Goal: Information Seeking & Learning: Learn about a topic

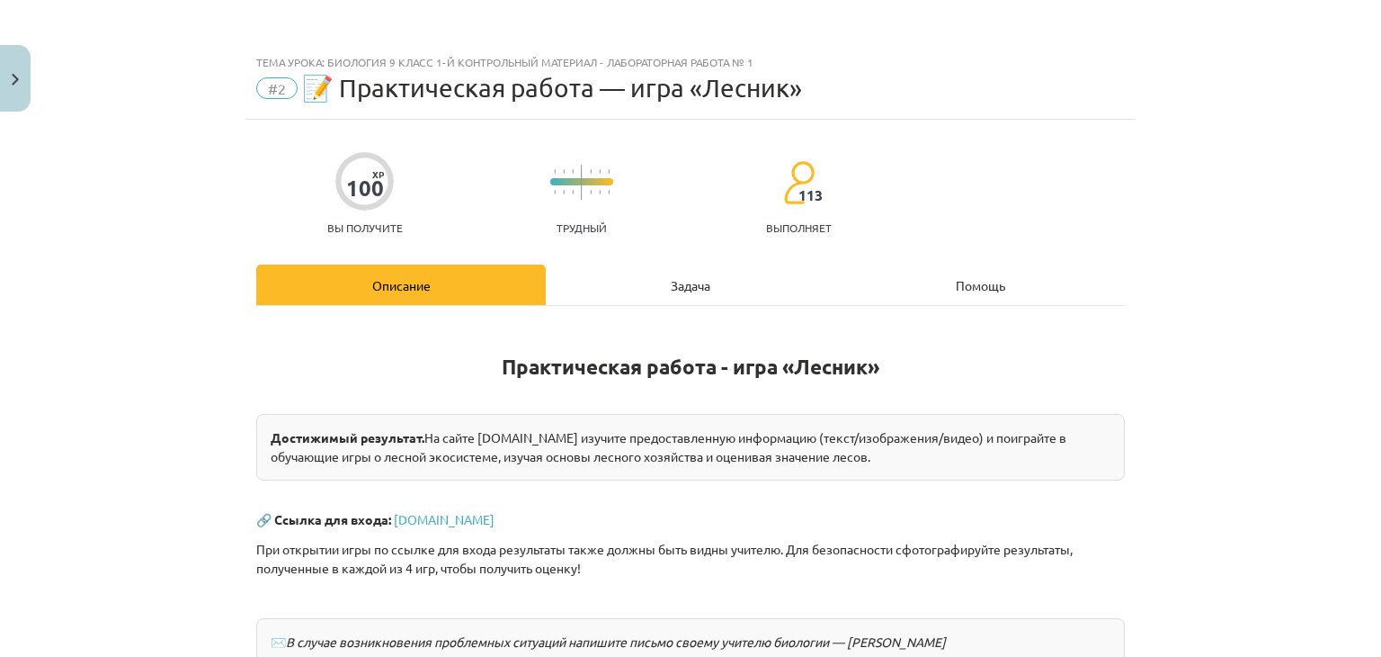
scroll to position [241, 0]
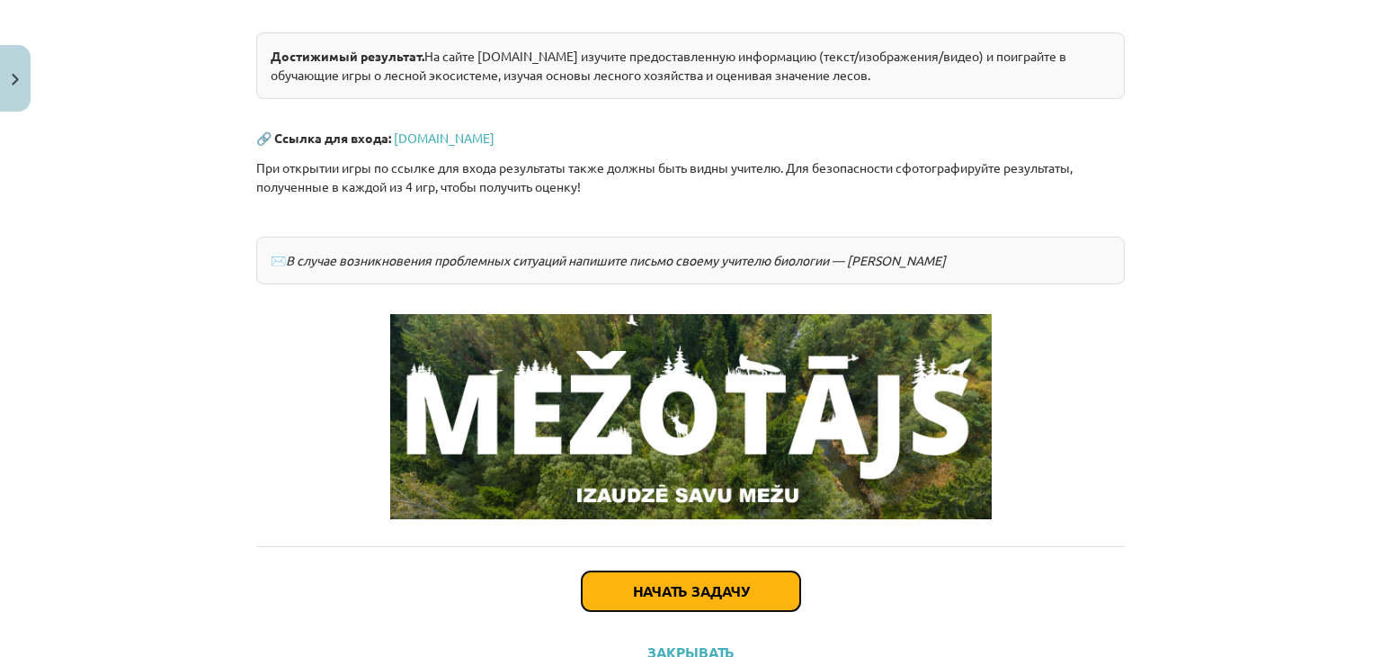
click at [612, 592] on button "Начать задачу" at bounding box center [691, 591] width 219 height 40
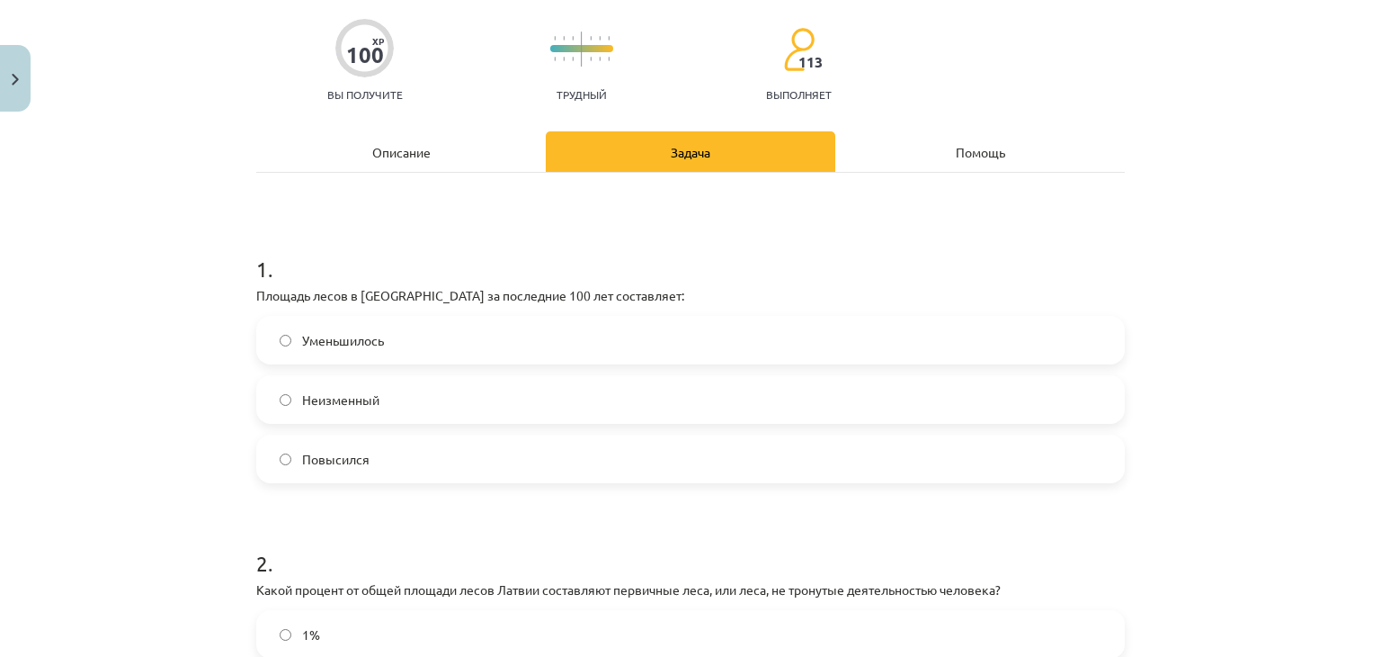
scroll to position [135, 0]
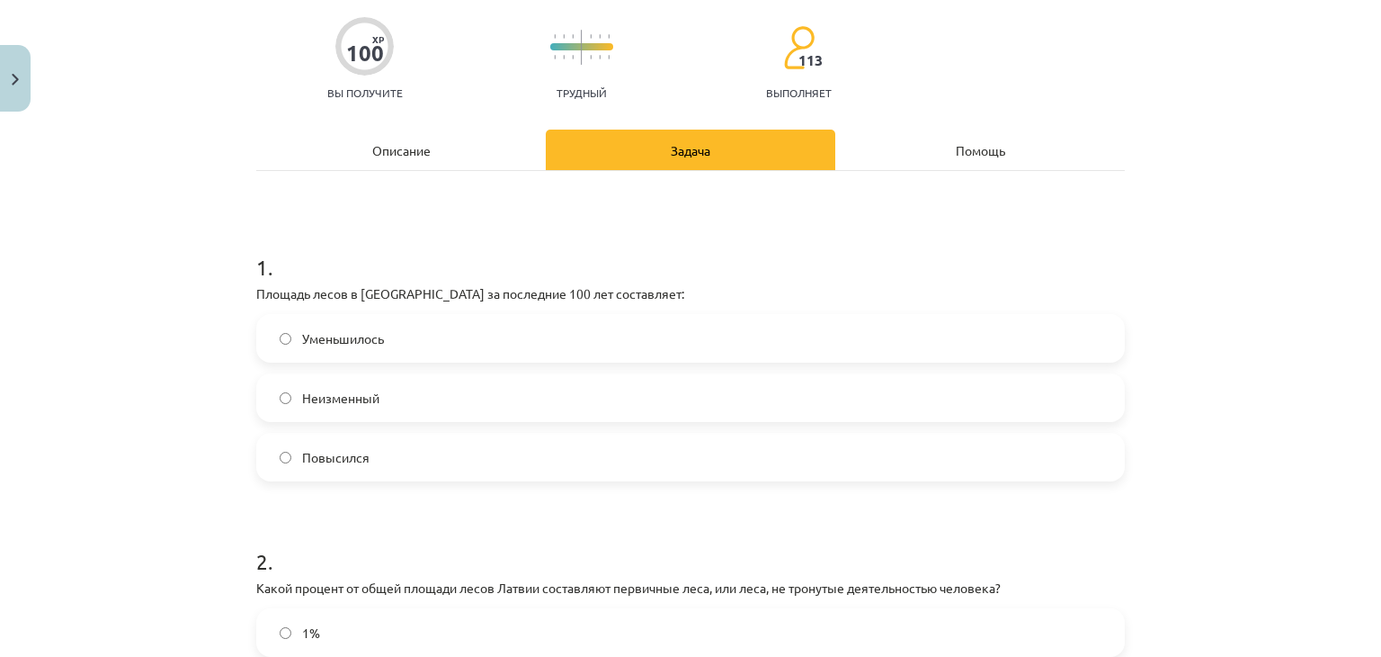
click at [464, 460] on label "Повысился" at bounding box center [690, 456] width 865 height 45
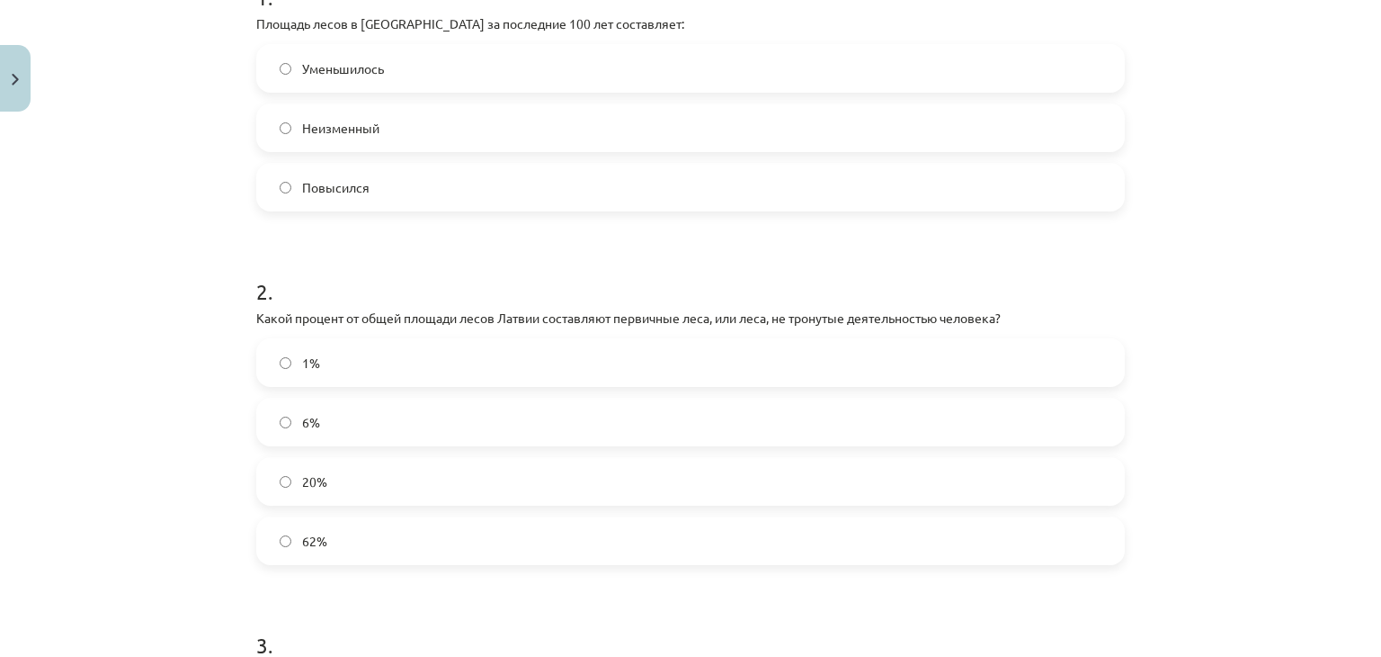
click at [471, 473] on label "20%" at bounding box center [690, 481] width 865 height 45
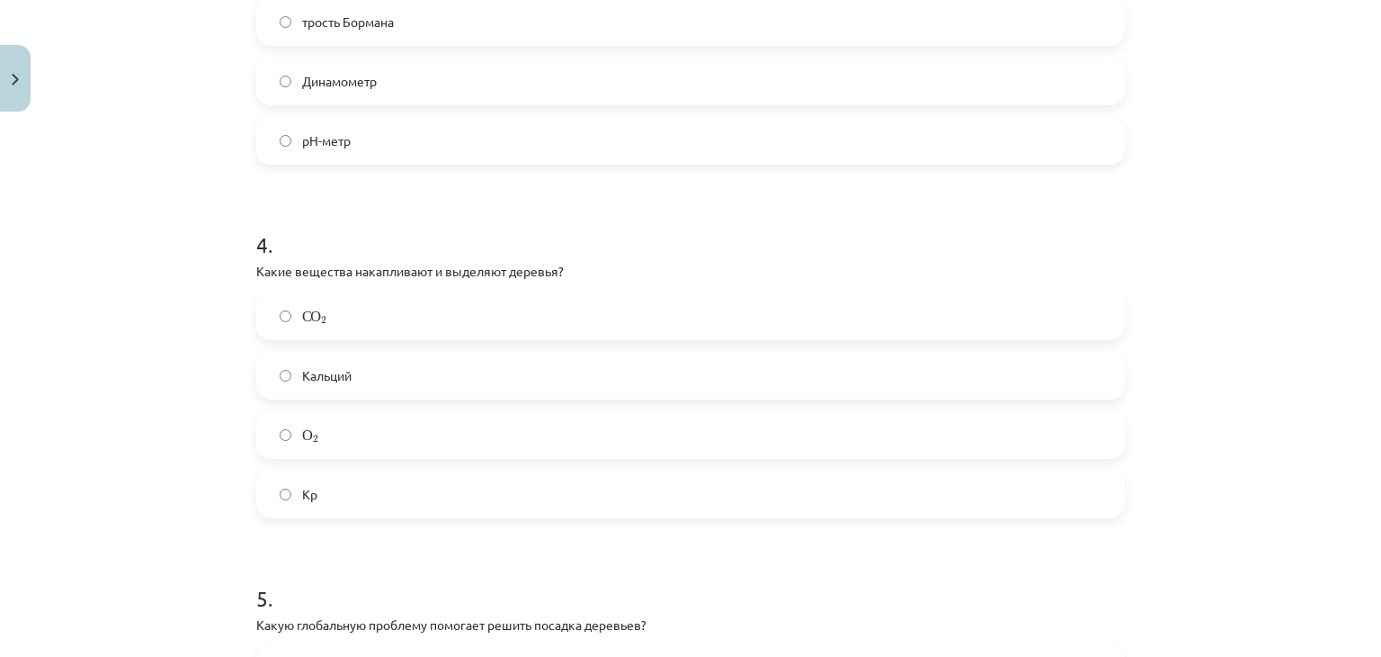
scroll to position [1214, 0]
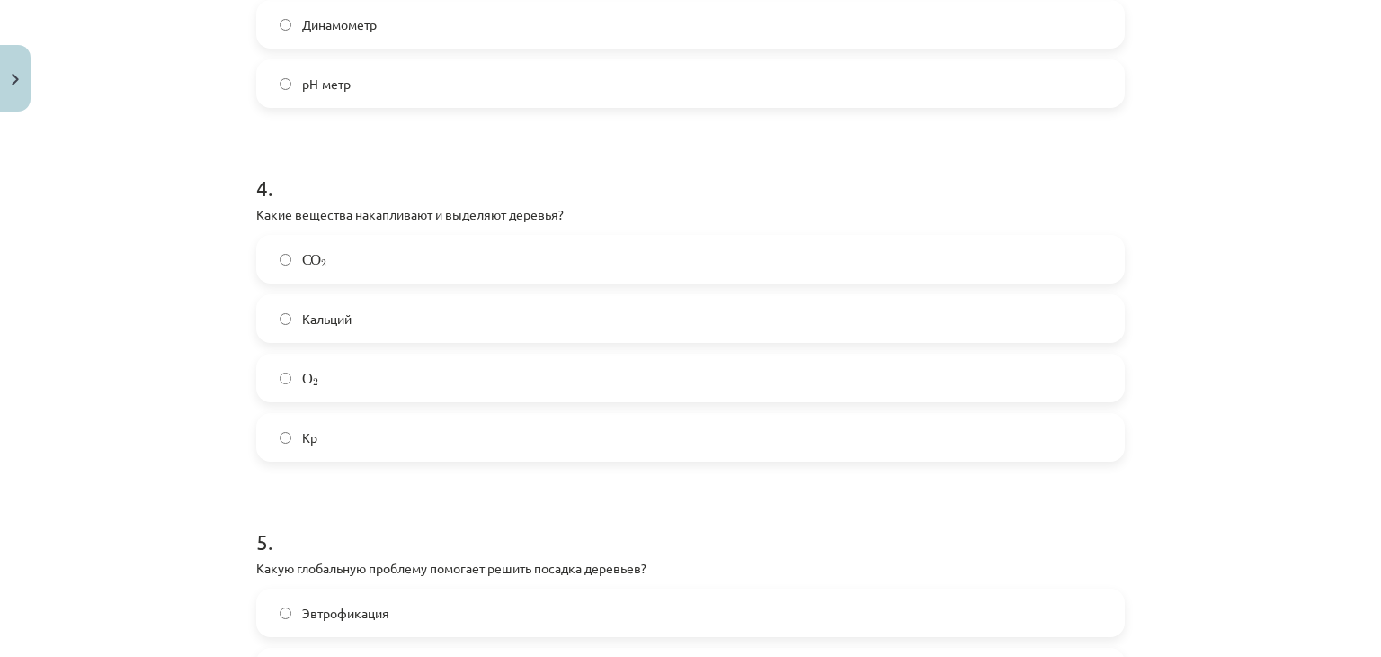
click at [277, 353] on div "О 2 О 2" at bounding box center [690, 377] width 869 height 49
drag, startPoint x: 295, startPoint y: 372, endPoint x: 299, endPoint y: 362, distance: 10.5
click at [302, 380] on font "О" at bounding box center [307, 380] width 11 height 0
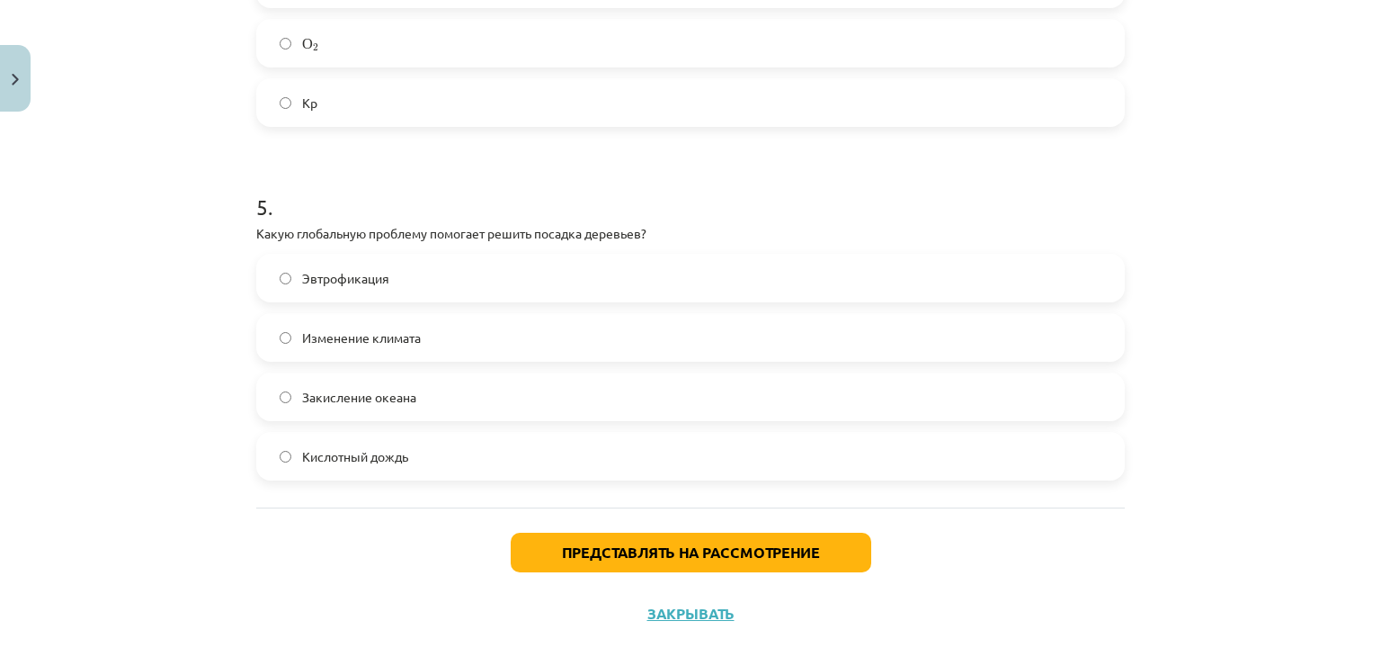
scroll to position [1574, 0]
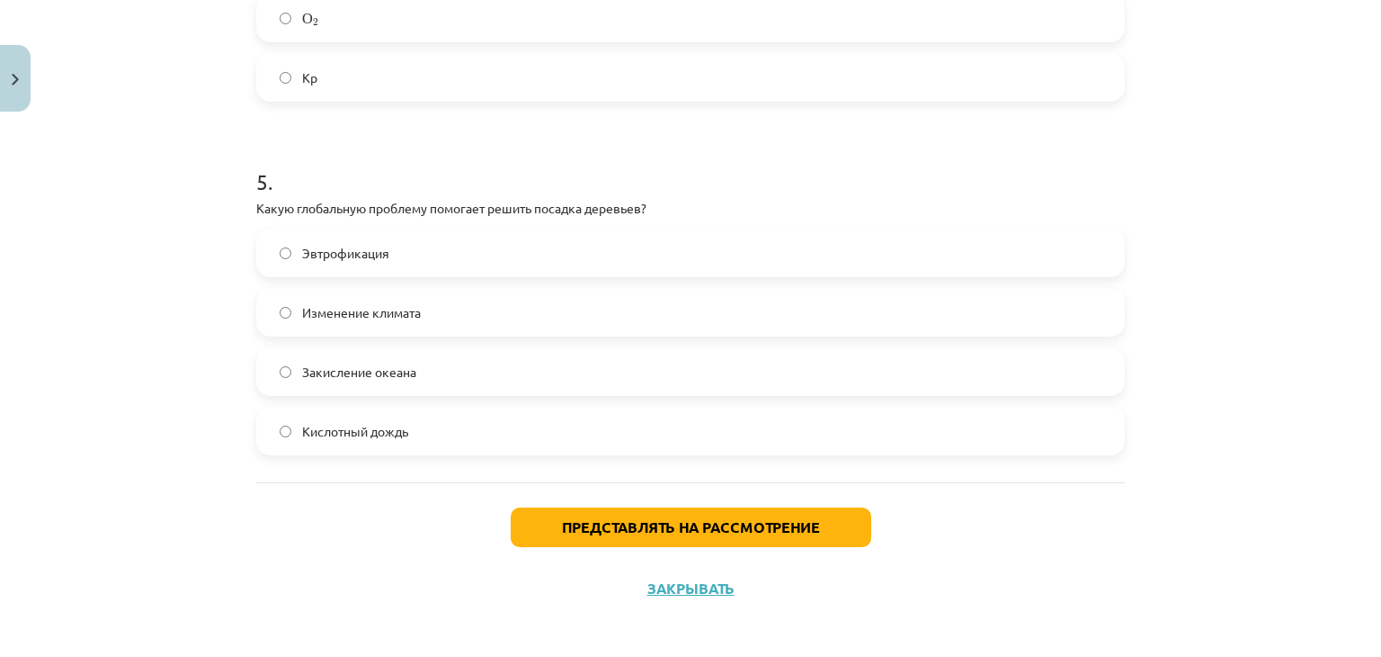
click at [490, 317] on label "Изменение климата" at bounding box center [690, 312] width 865 height 45
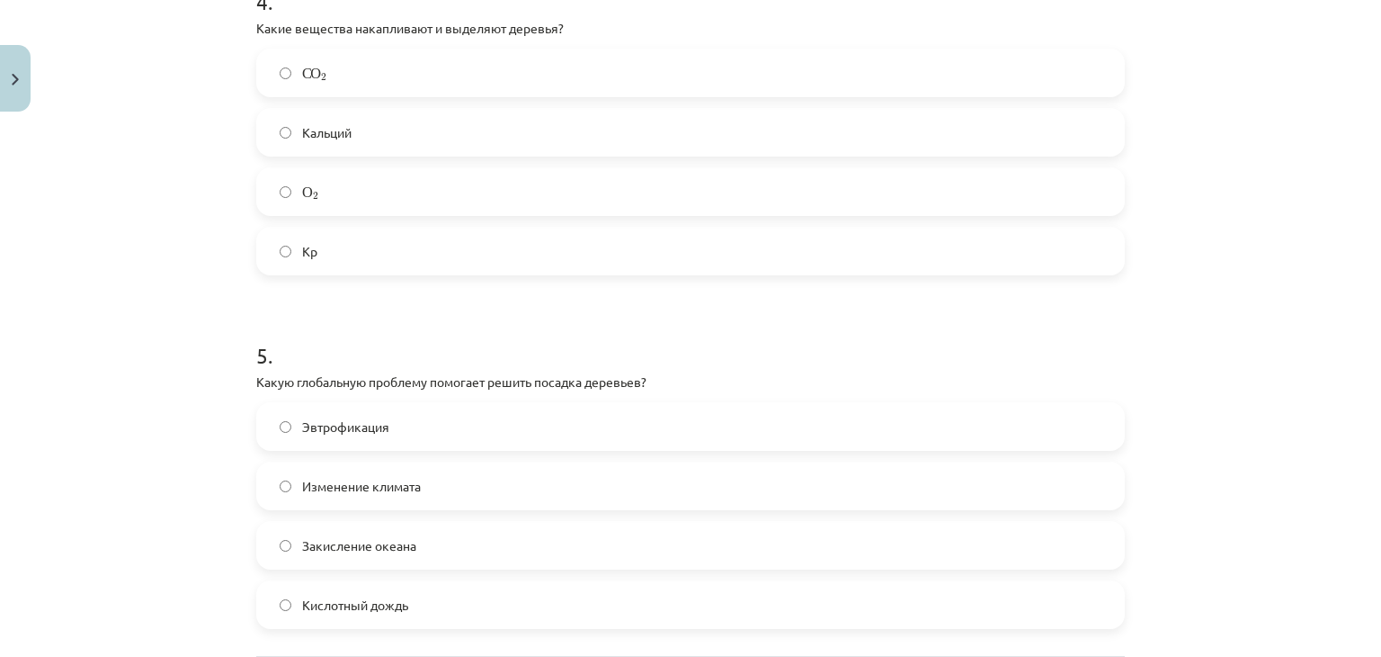
scroll to position [951, 0]
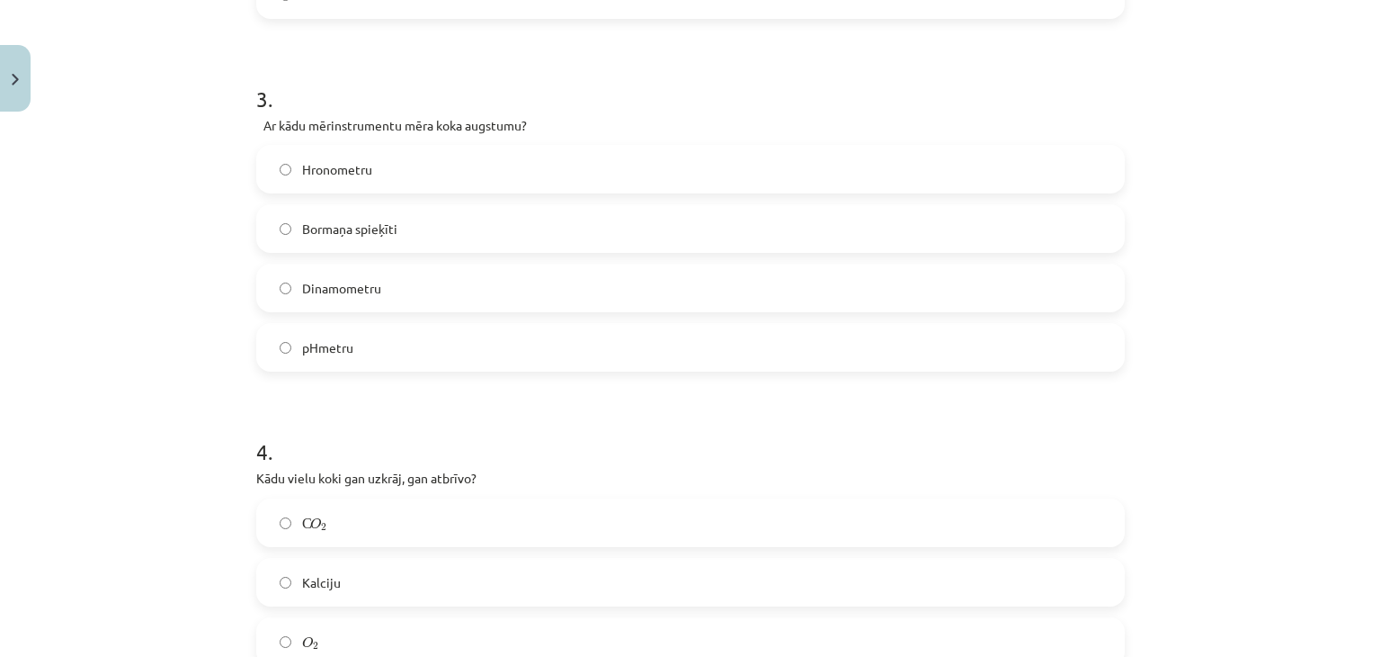
click at [1313, 159] on div "Mācību tēma: Bioloģijas 9. klases 1. ieskaites mācību materiāls - laboratorijas…" at bounding box center [690, 328] width 1381 height 657
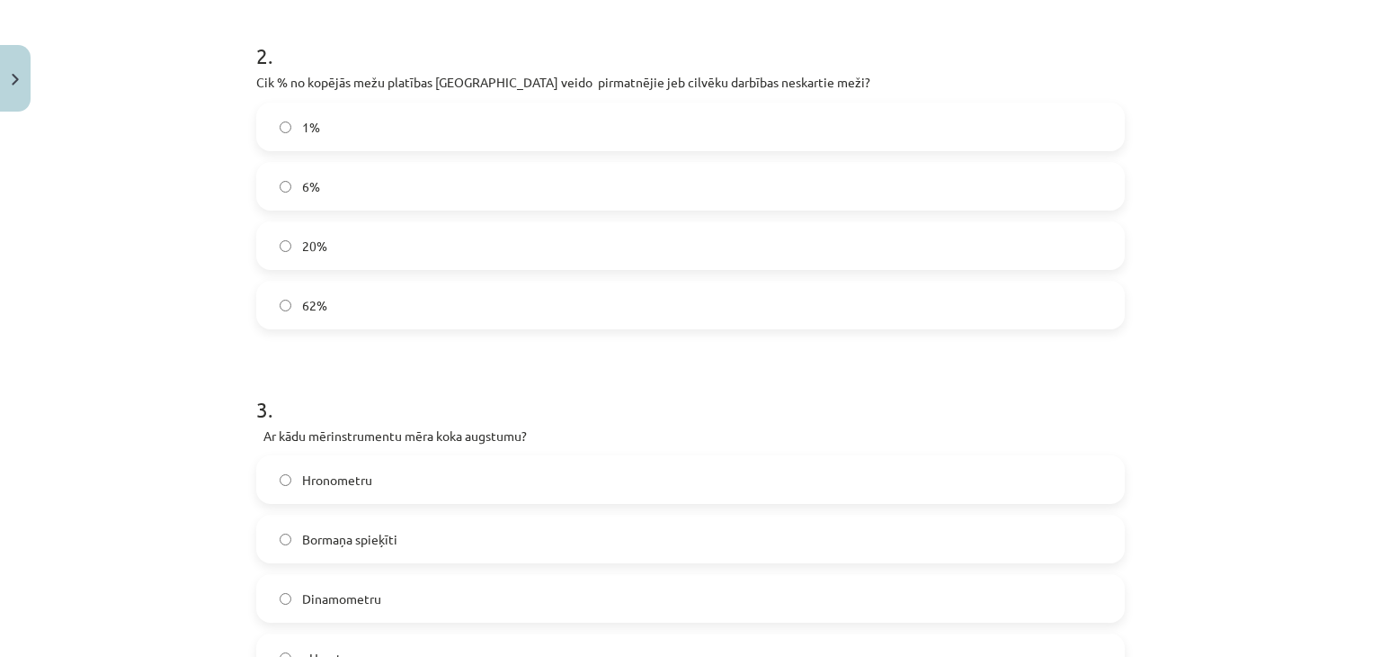
scroll to position [681, 0]
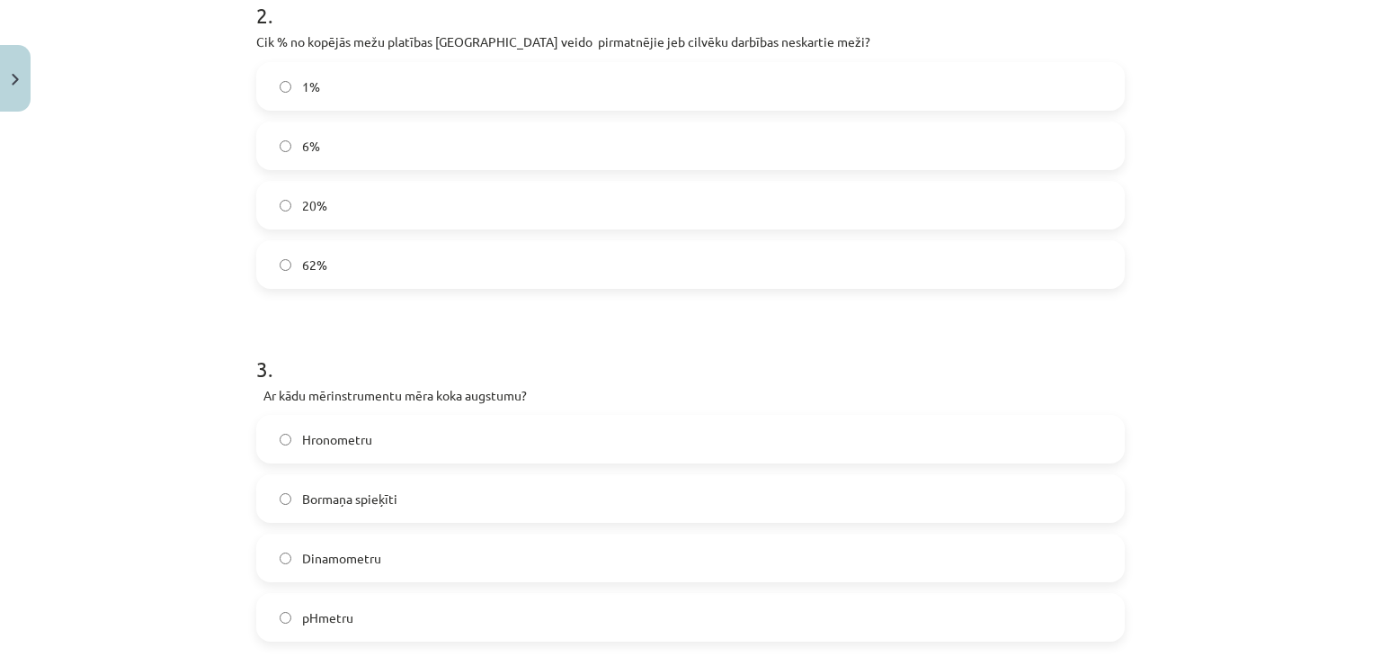
click at [1079, 86] on label "1%" at bounding box center [690, 86] width 865 height 45
click at [302, 490] on span "Bormaņa spieķīti" at bounding box center [349, 498] width 95 height 19
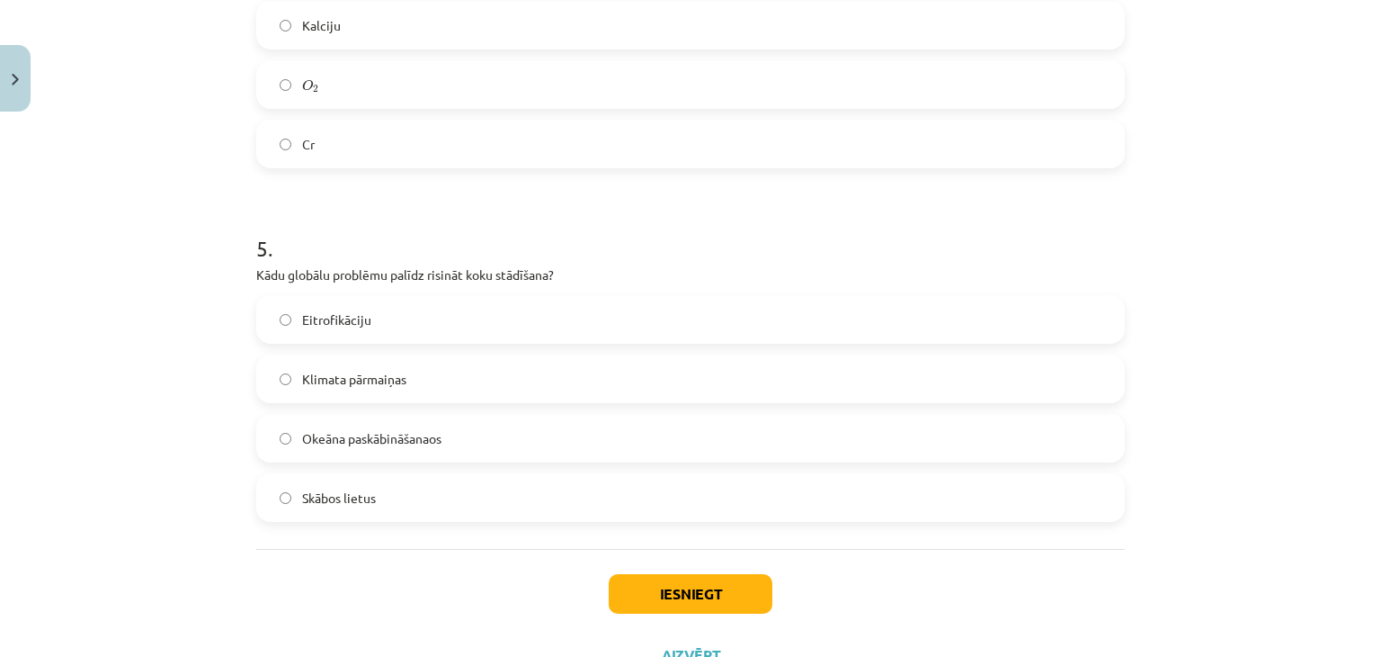
scroll to position [1580, 0]
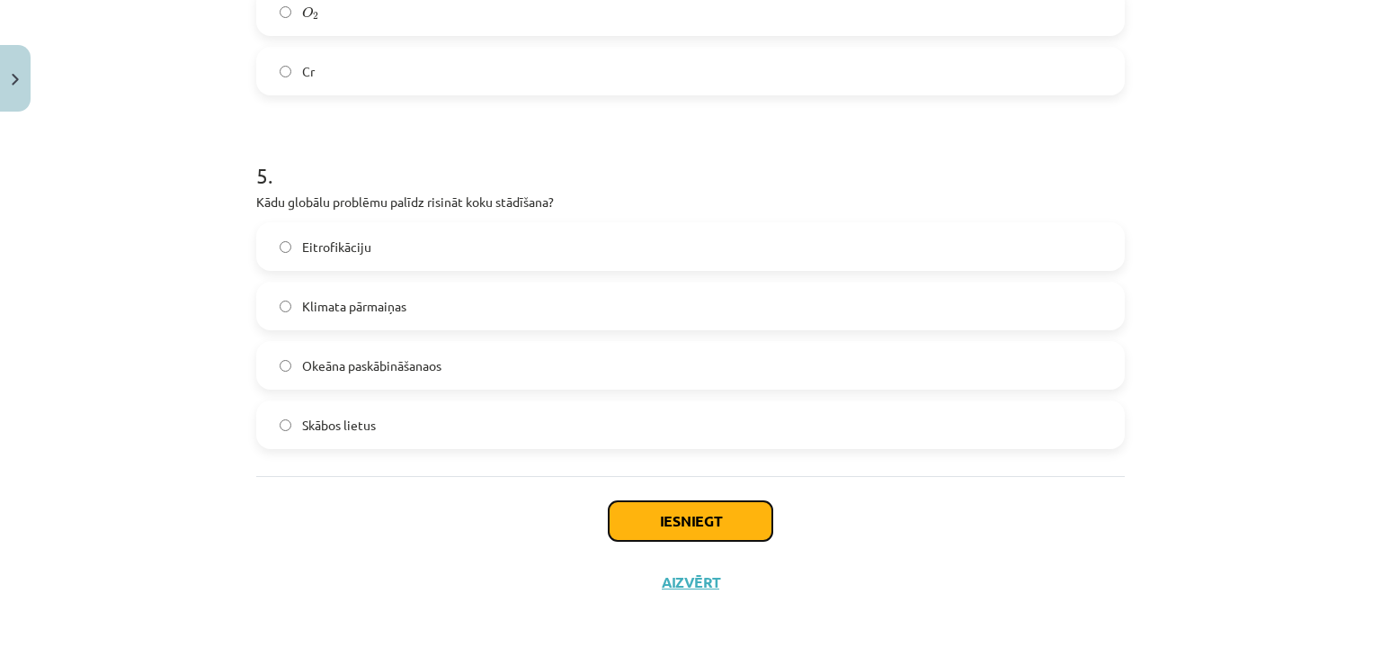
click at [711, 519] on button "Iesniegt" at bounding box center [691, 521] width 164 height 40
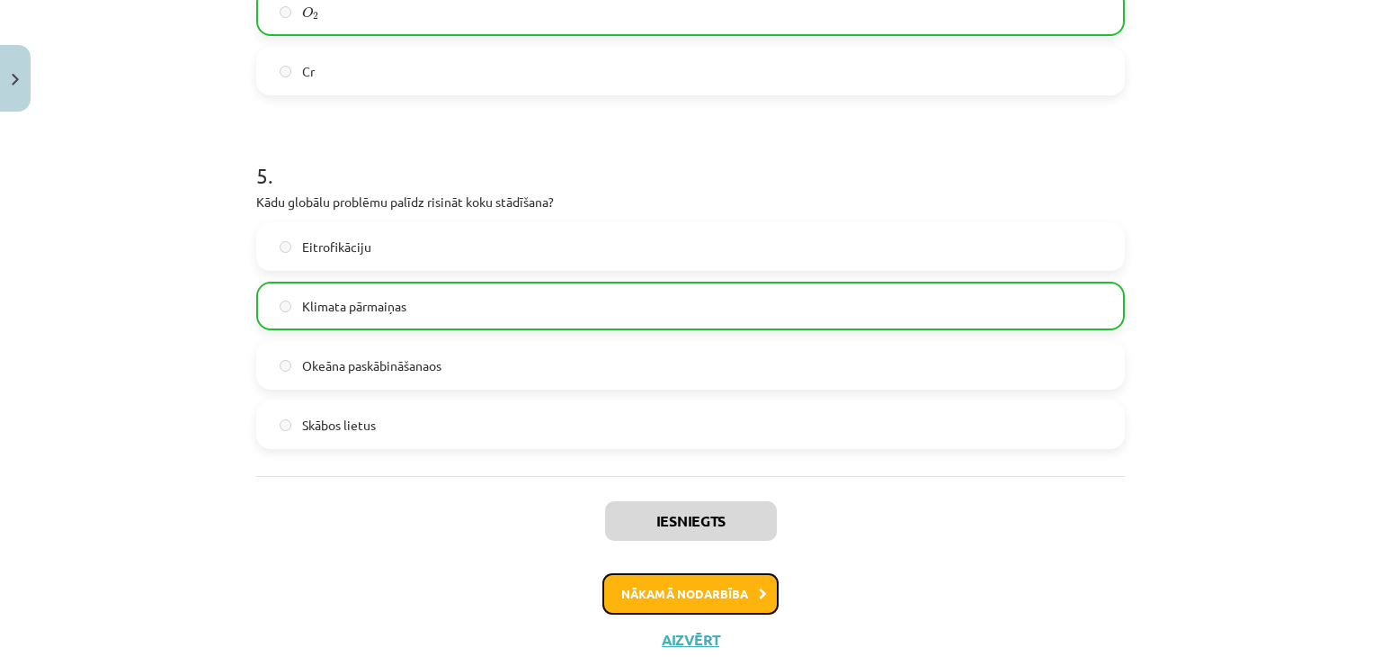
click at [679, 602] on button "Nākamā nodarbība" at bounding box center [691, 593] width 176 height 41
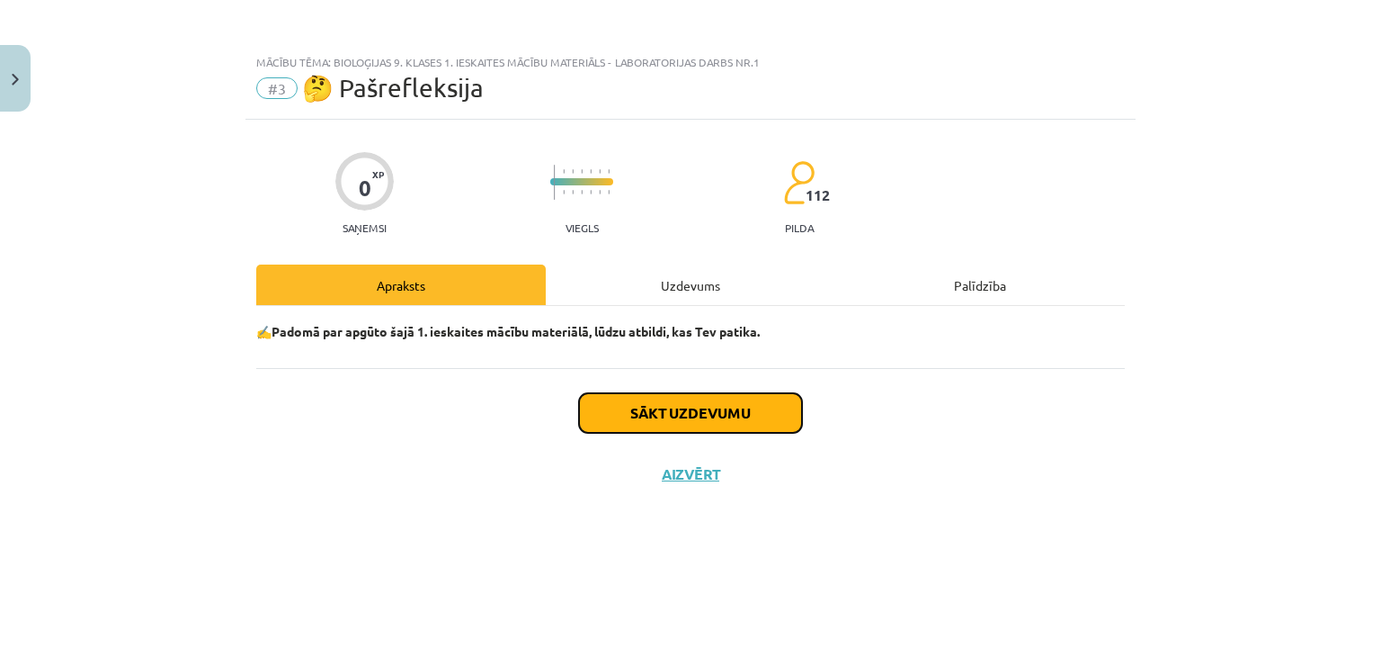
click at [612, 412] on button "Sākt uzdevumu" at bounding box center [690, 413] width 223 height 40
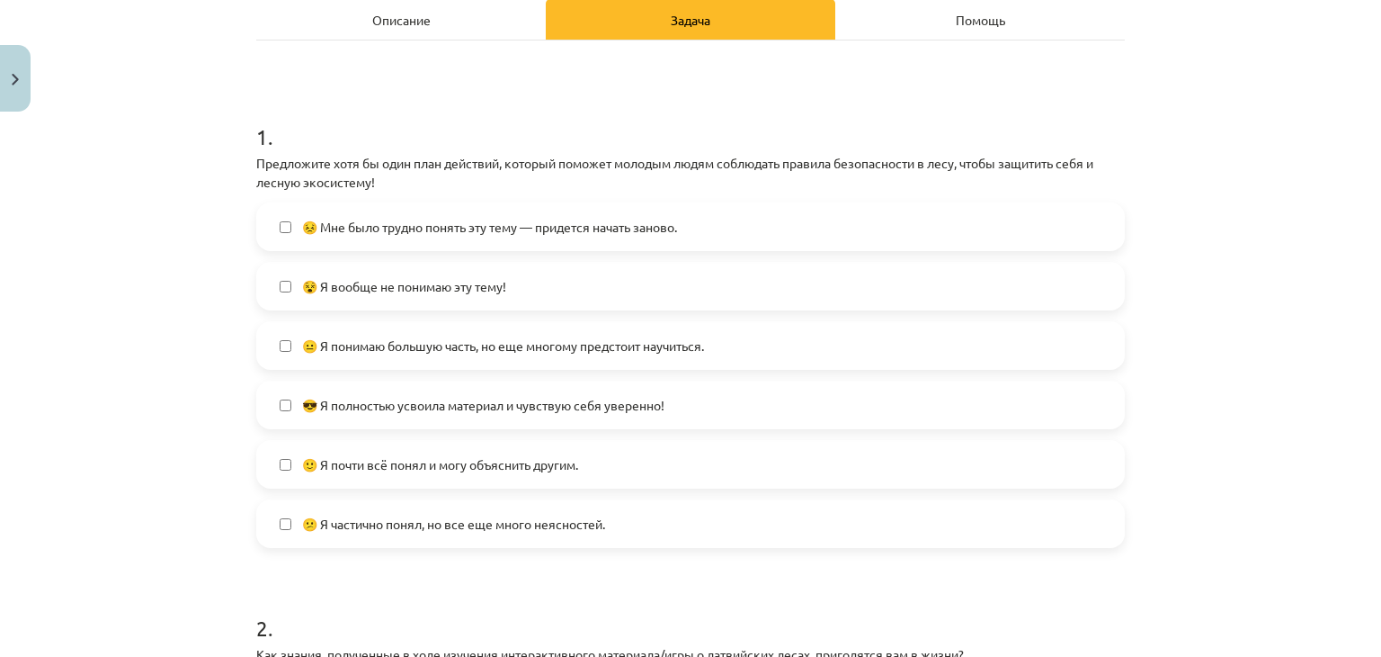
scroll to position [270, 0]
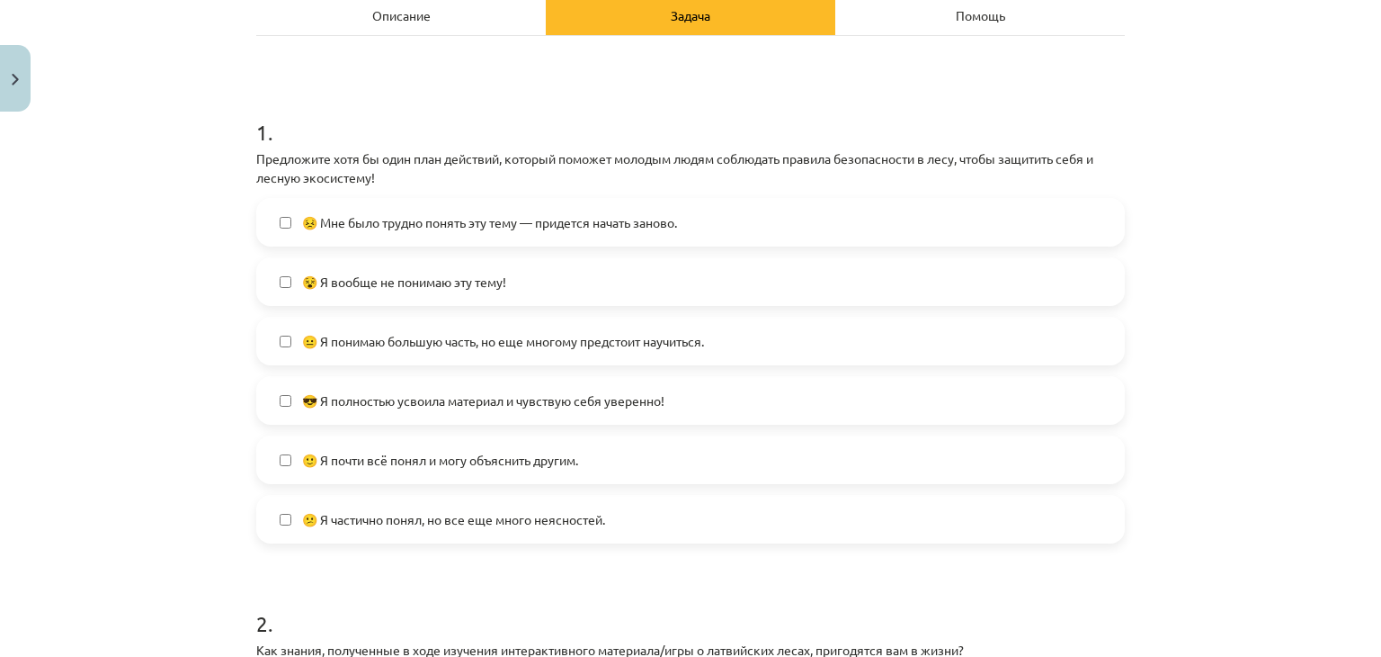
click at [572, 447] on label "🙂 Я почти всё понял и могу объяснить другим." at bounding box center [690, 459] width 865 height 45
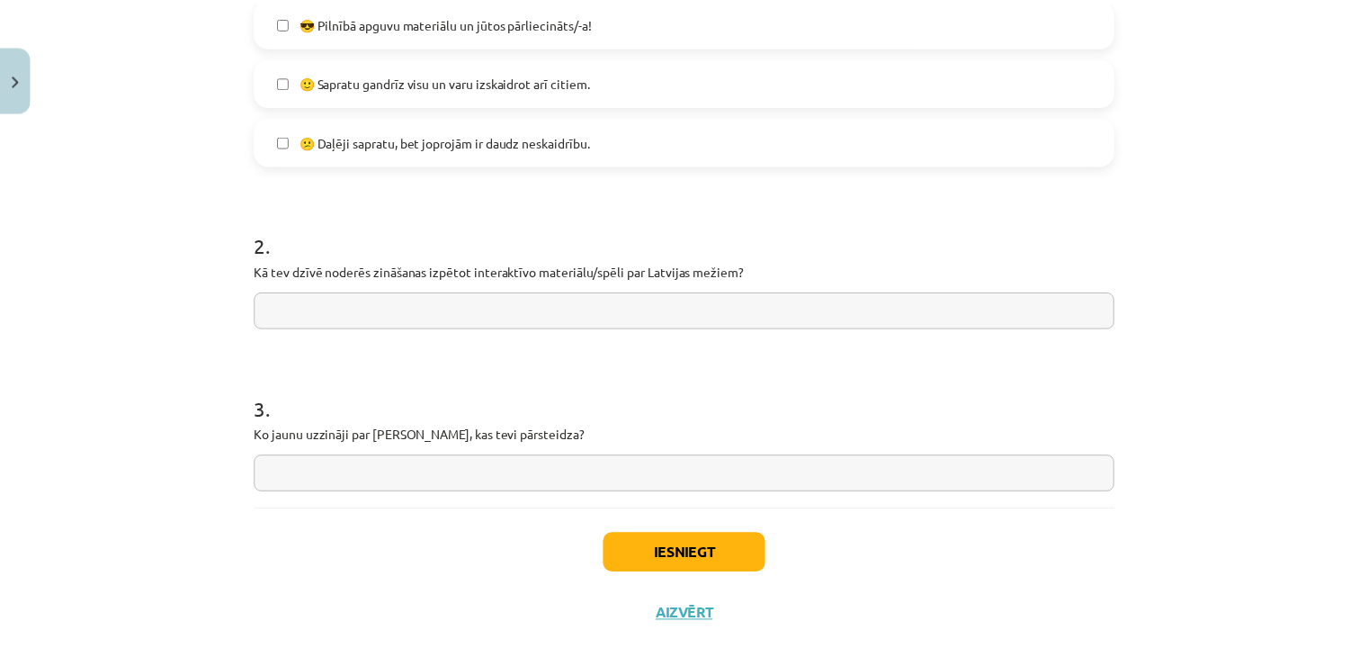
scroll to position [610, 0]
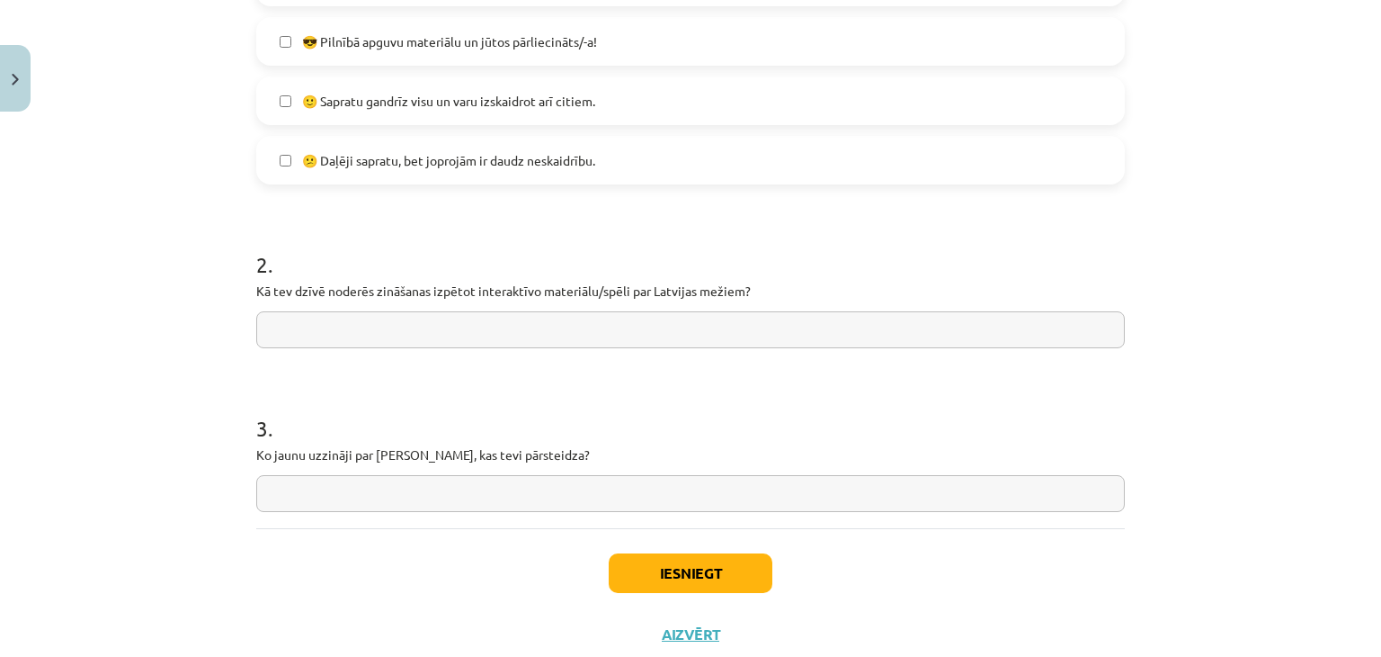
click at [1220, 261] on div "Mācību tēma: Bioloģijas 9. klases 1. ieskaites mācību materiāls - laboratorijas…" at bounding box center [690, 328] width 1381 height 657
click at [443, 323] on input "text" at bounding box center [690, 329] width 869 height 37
paste input "**********"
type input "**********"
click at [371, 491] on input "text" at bounding box center [690, 493] width 869 height 37
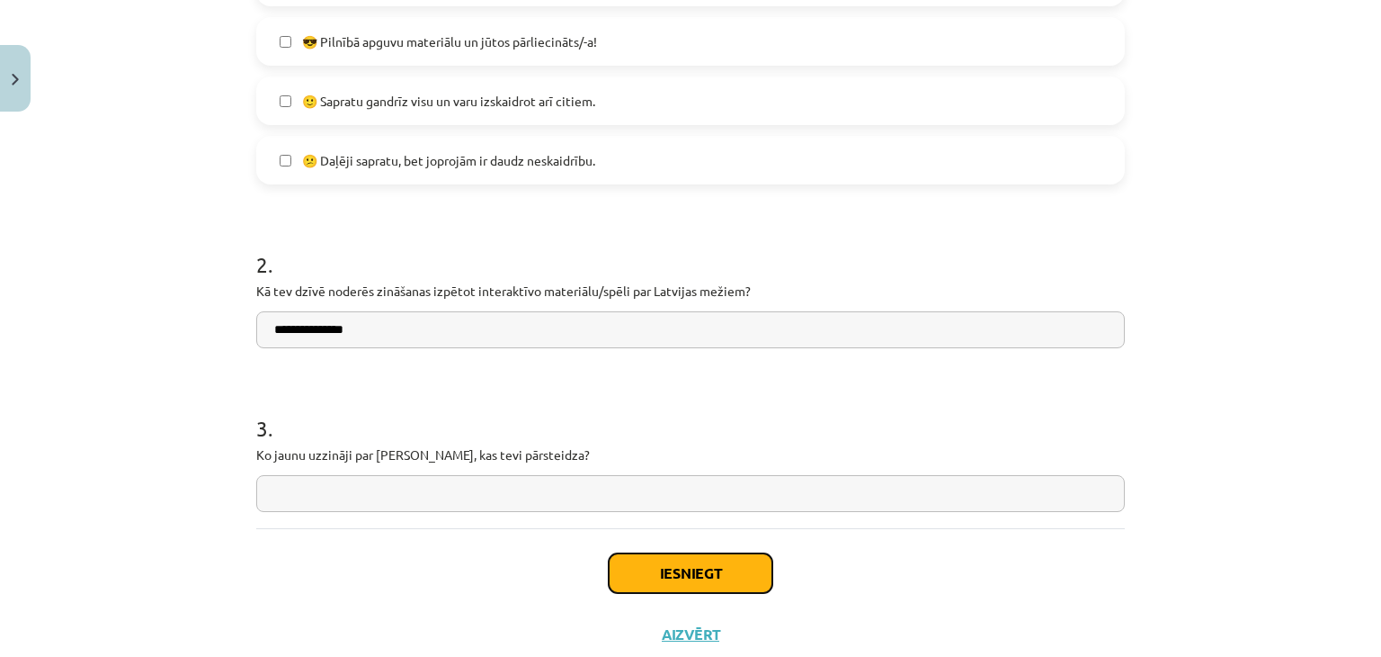
click at [651, 569] on button "Iesniegt" at bounding box center [691, 573] width 164 height 40
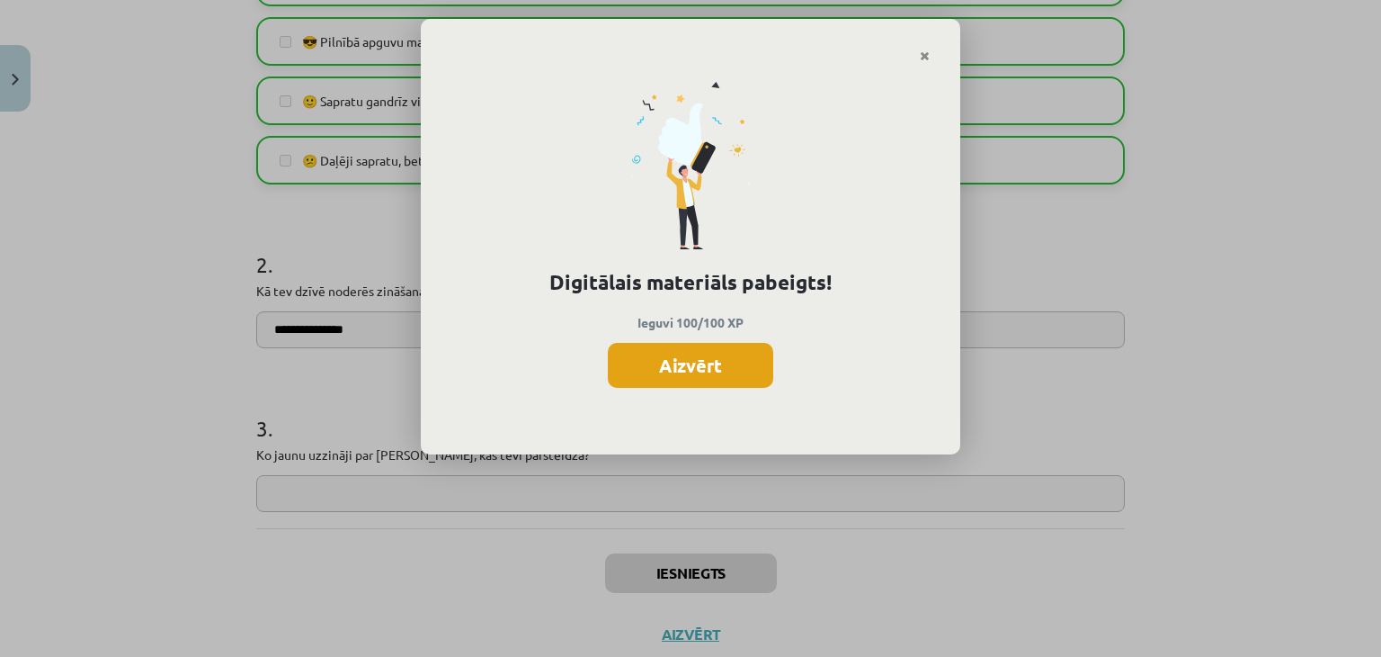
click at [722, 353] on button "Aizvērt" at bounding box center [690, 365] width 165 height 45
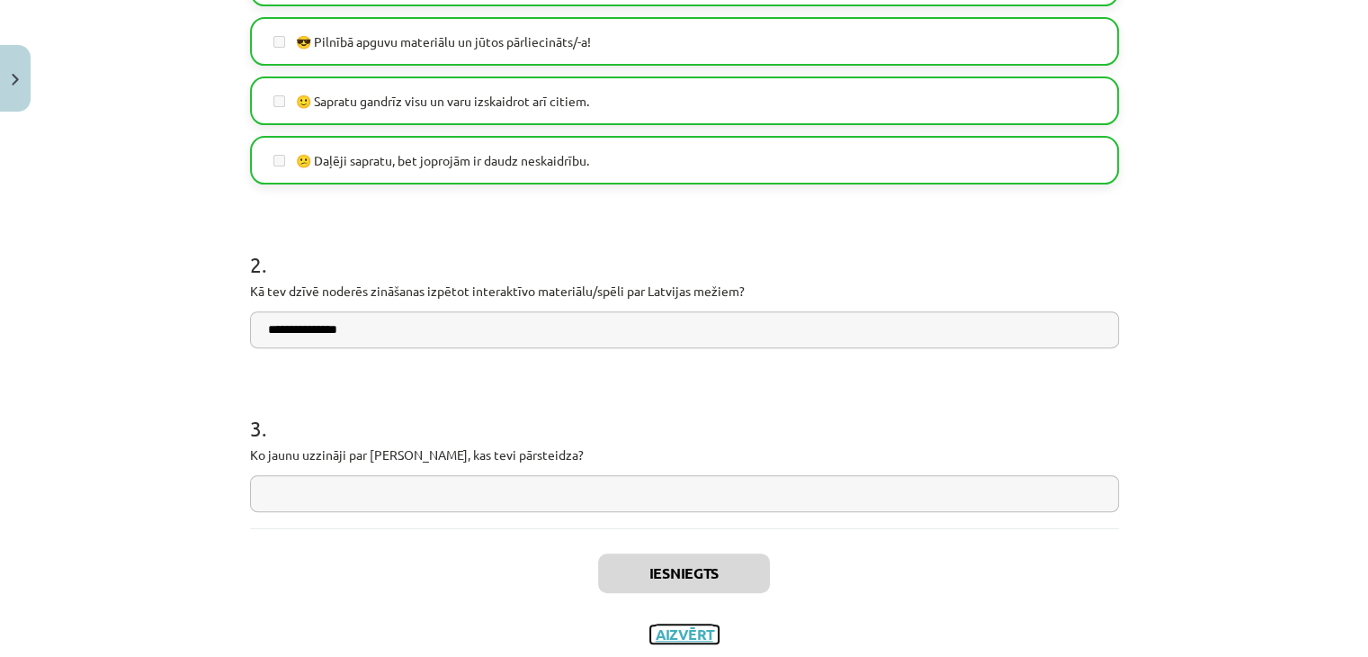
click at [677, 634] on button "Aizvērt" at bounding box center [684, 634] width 68 height 18
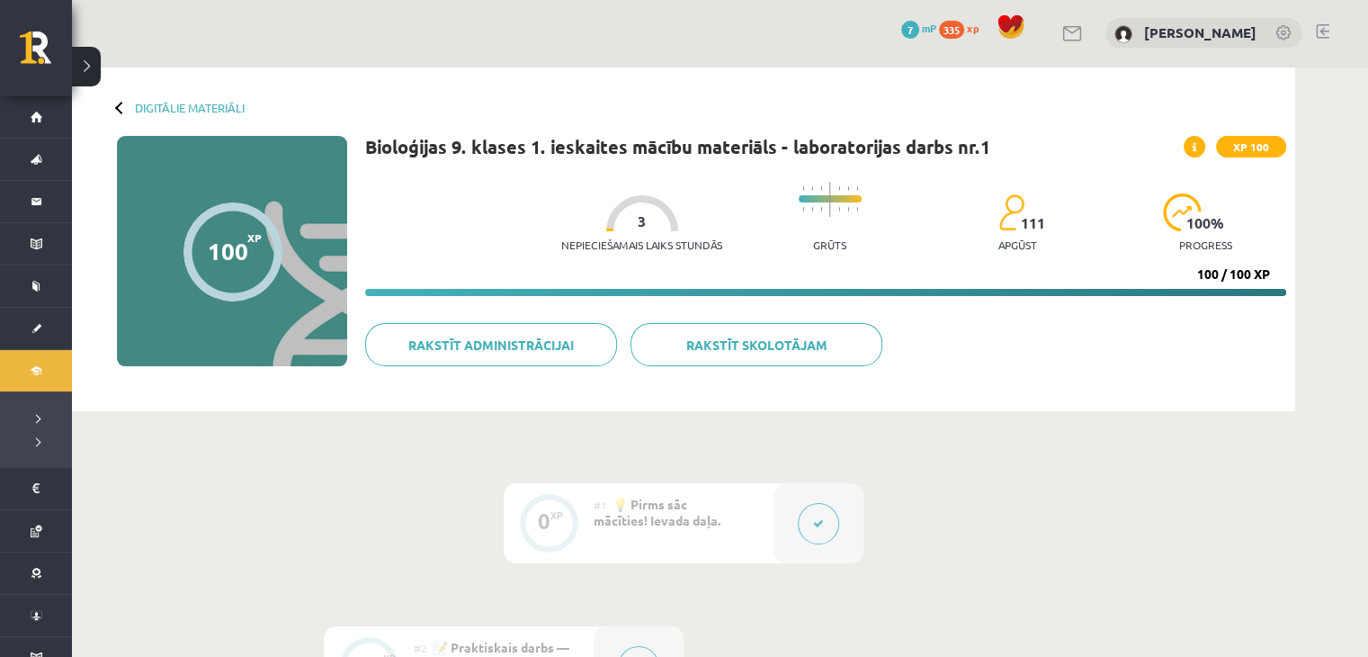
scroll to position [0, 0]
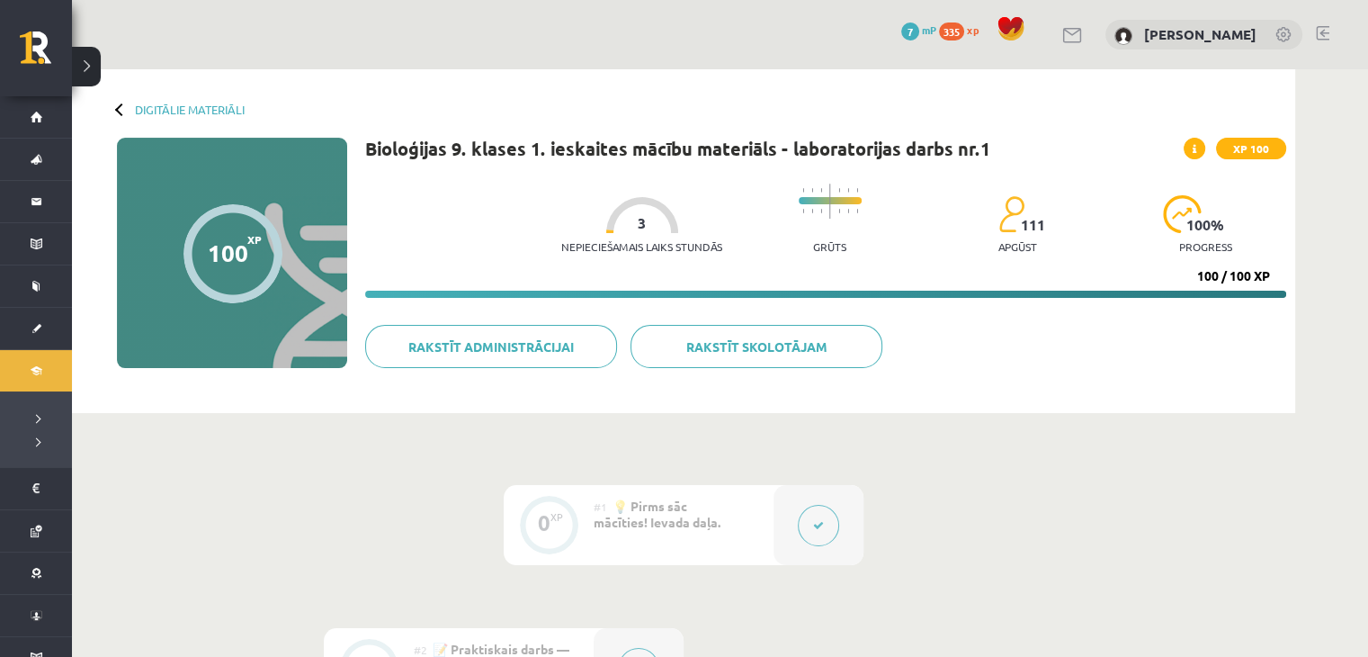
click at [119, 103] on div "Digitālie materiāli" at bounding box center [181, 109] width 128 height 13
click at [169, 112] on link "Digitālie materiāli" at bounding box center [190, 109] width 110 height 13
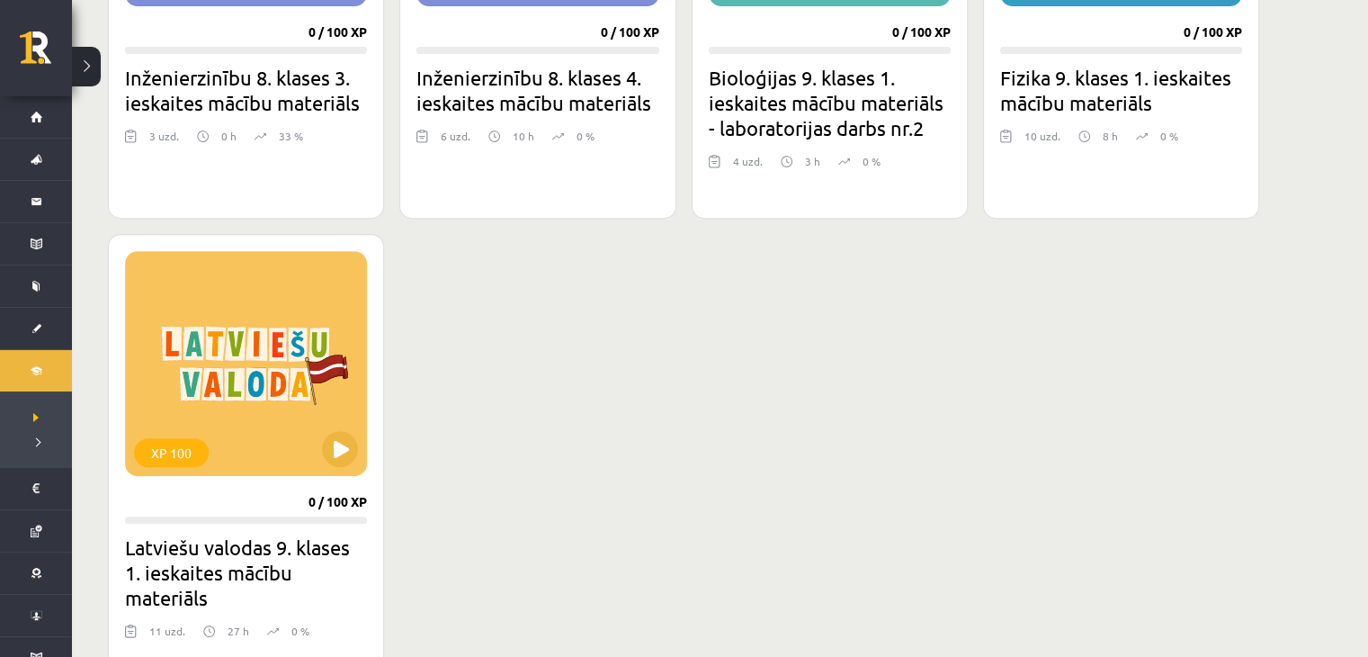
scroll to position [540, 0]
